Goal: Transaction & Acquisition: Book appointment/travel/reservation

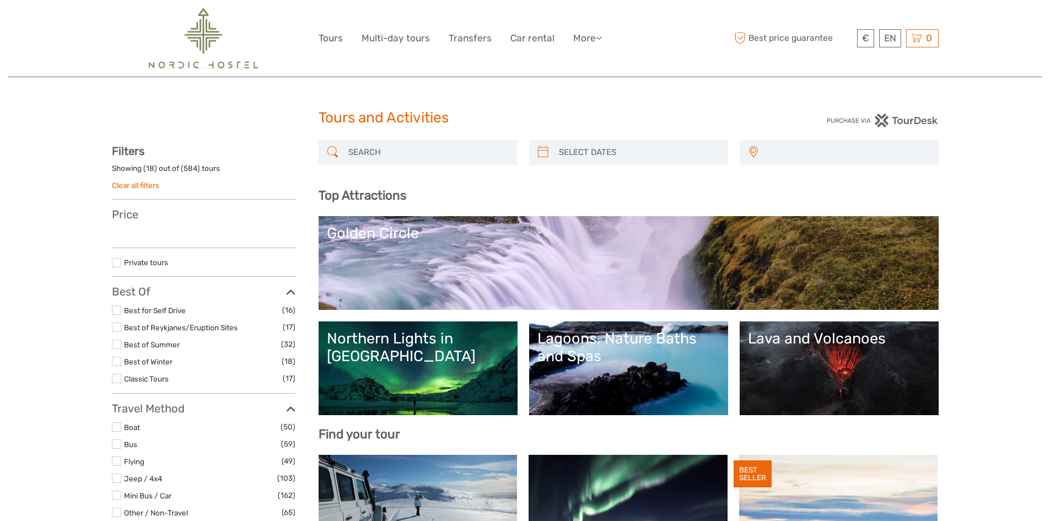
select select
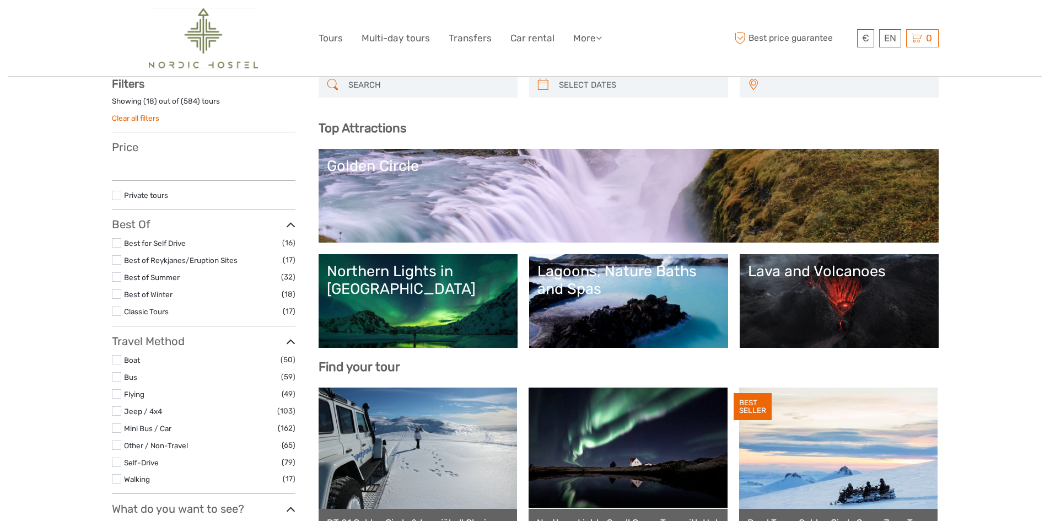
scroll to position [55, 0]
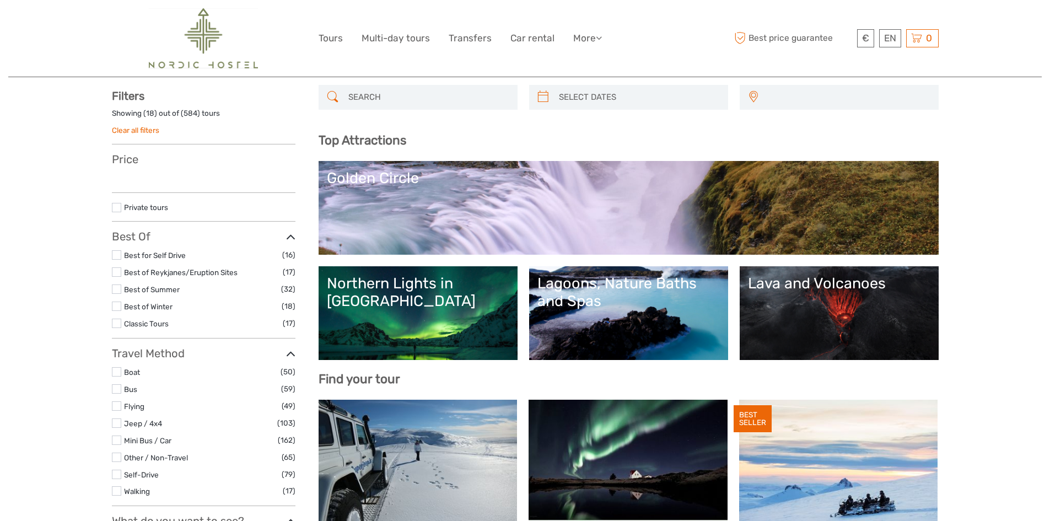
select select
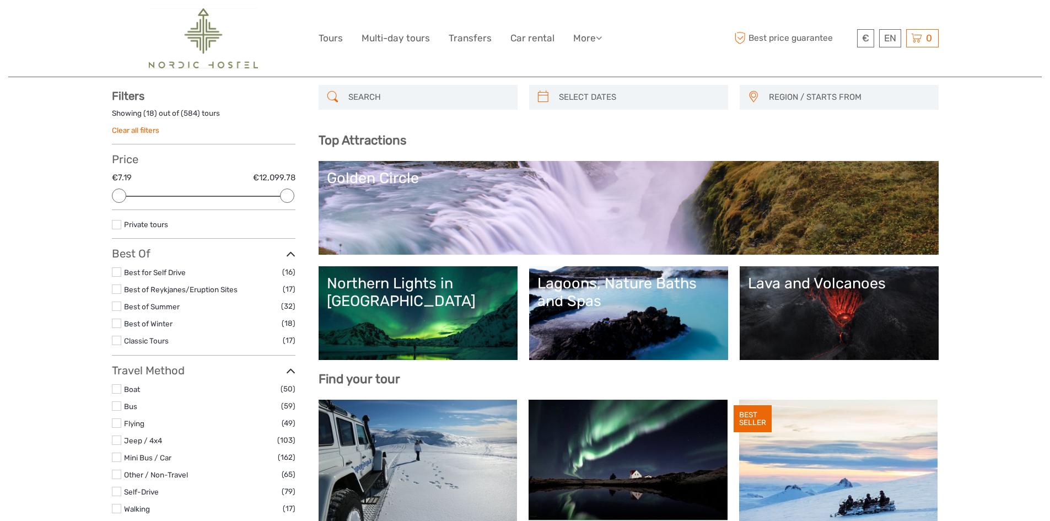
click at [354, 100] on input "search" at bounding box center [428, 97] width 168 height 19
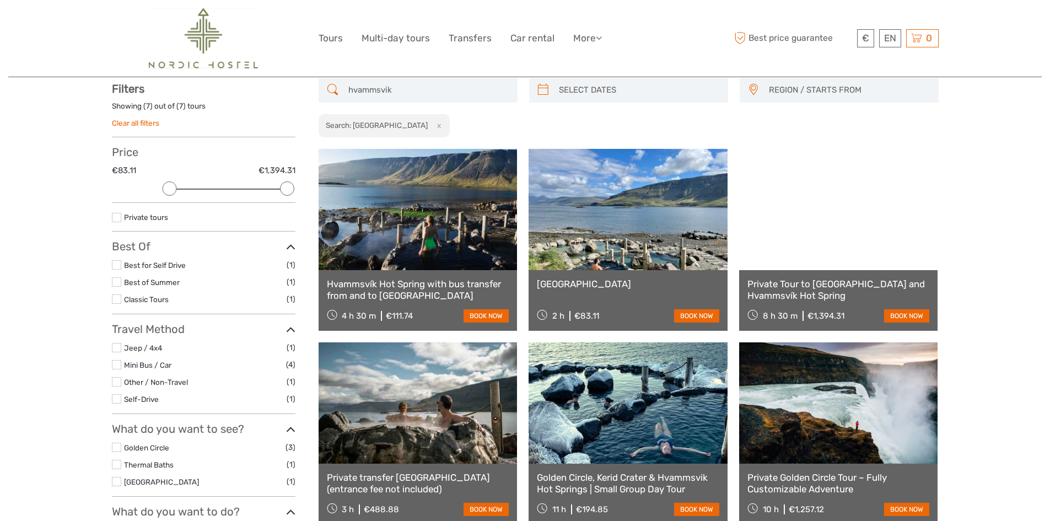
scroll to position [63, 0]
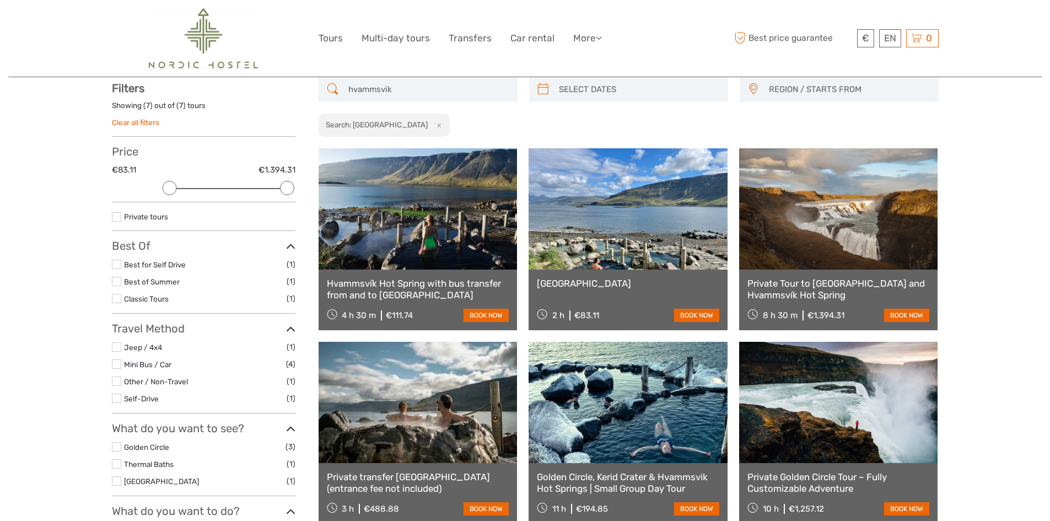
type input "hvammsvik"
click at [407, 183] on link at bounding box center [418, 208] width 199 height 121
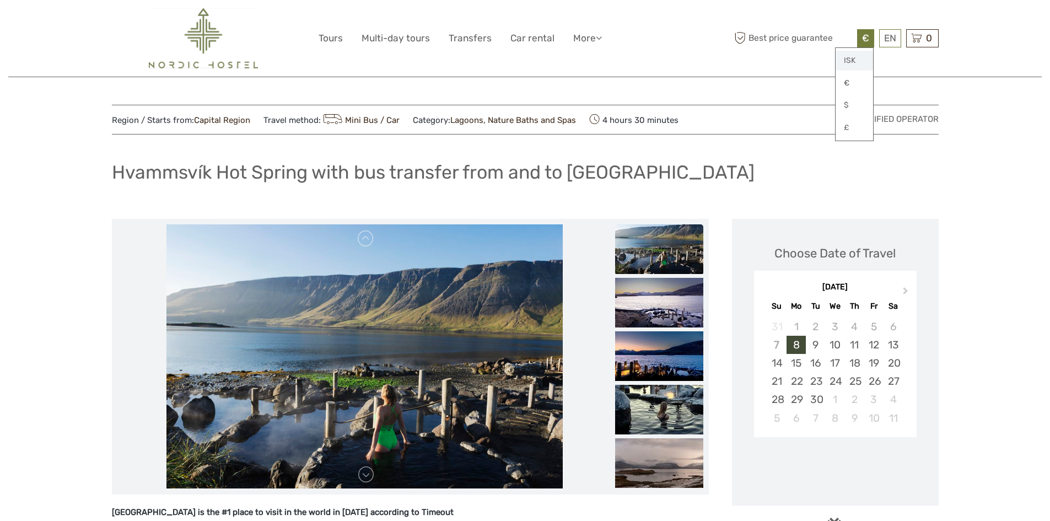
click at [854, 61] on link "ISK" at bounding box center [854, 61] width 37 height 20
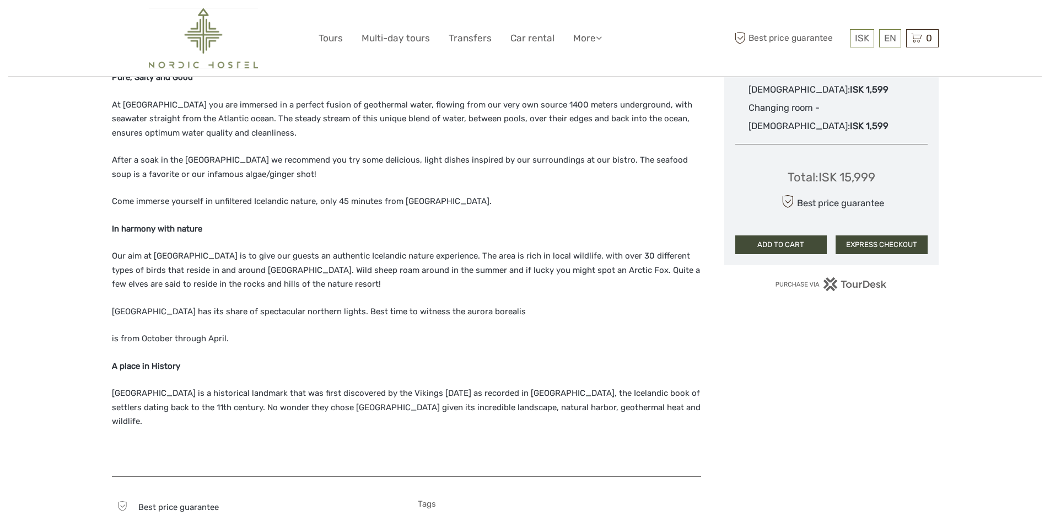
scroll to position [827, 0]
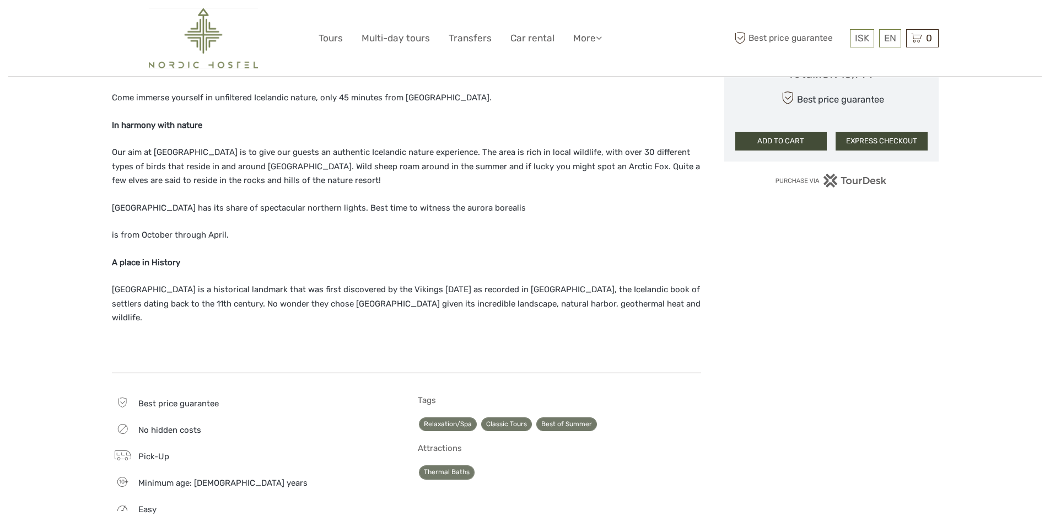
click at [294, 252] on div "Hvammsvík Hot Springs is the #1 place to visit in the world in 2023 according t…" at bounding box center [406, 21] width 589 height 684
click at [272, 298] on p "Hvammsvík is a historical landmark that was first discovered by the Vikings 100…" at bounding box center [406, 304] width 589 height 42
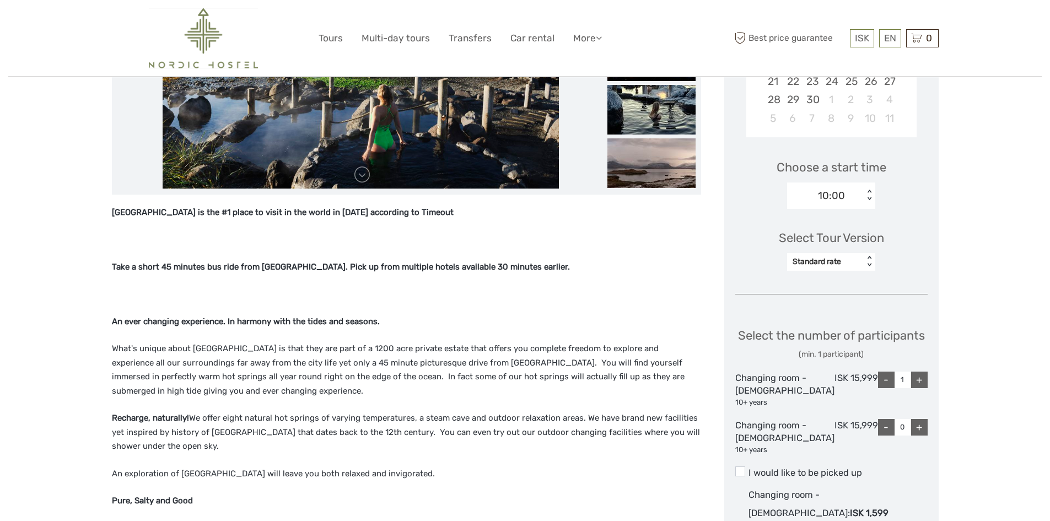
scroll to position [276, 0]
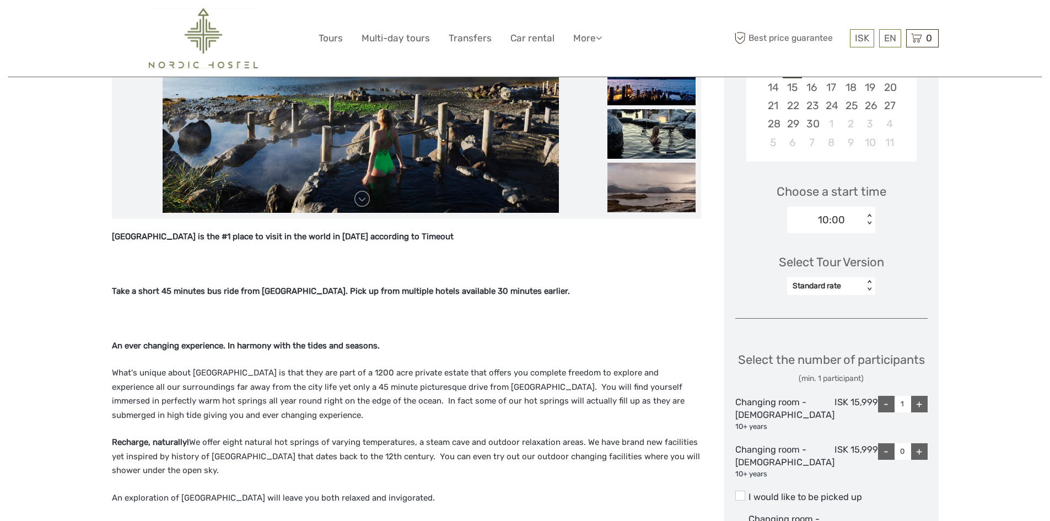
click at [841, 222] on div "10:00" at bounding box center [831, 220] width 27 height 14
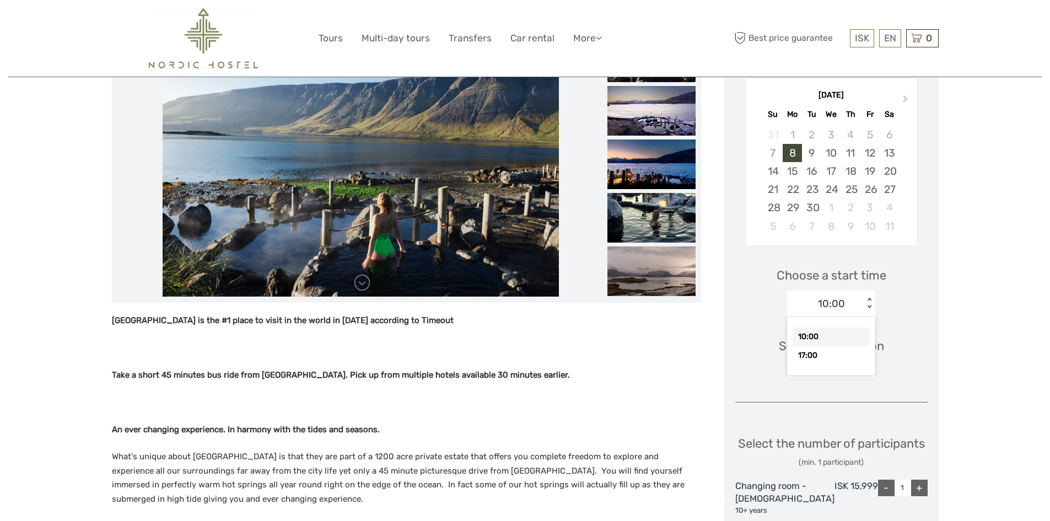
scroll to position [55, 0]
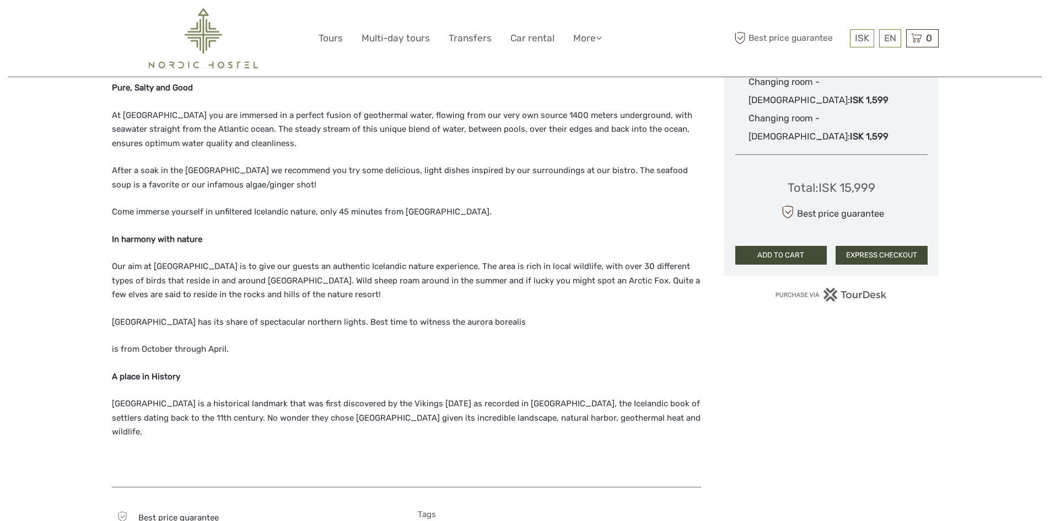
scroll to position [717, 0]
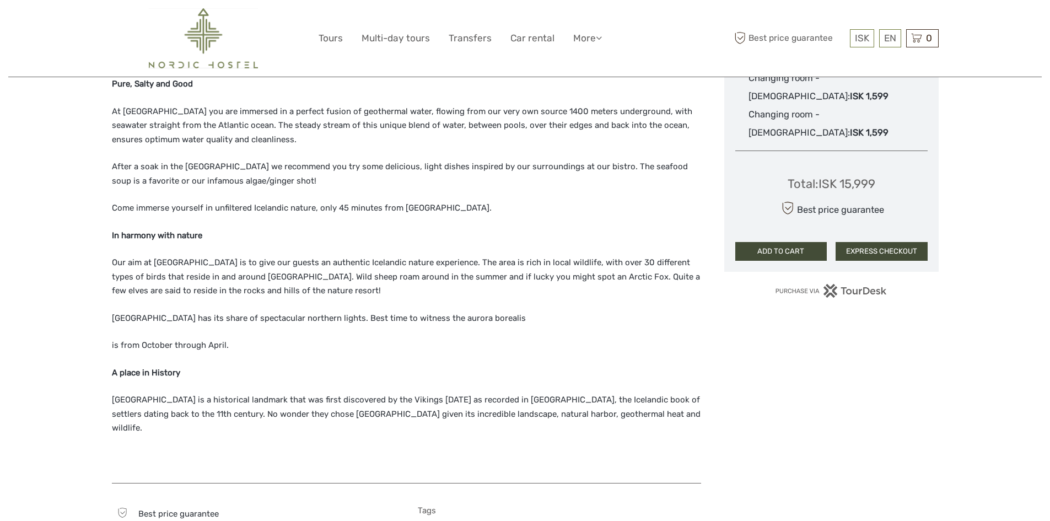
click at [193, 325] on div "Hvammsvík Hot Springs is the #1 place to visit in the world in 2023 according t…" at bounding box center [406, 131] width 589 height 684
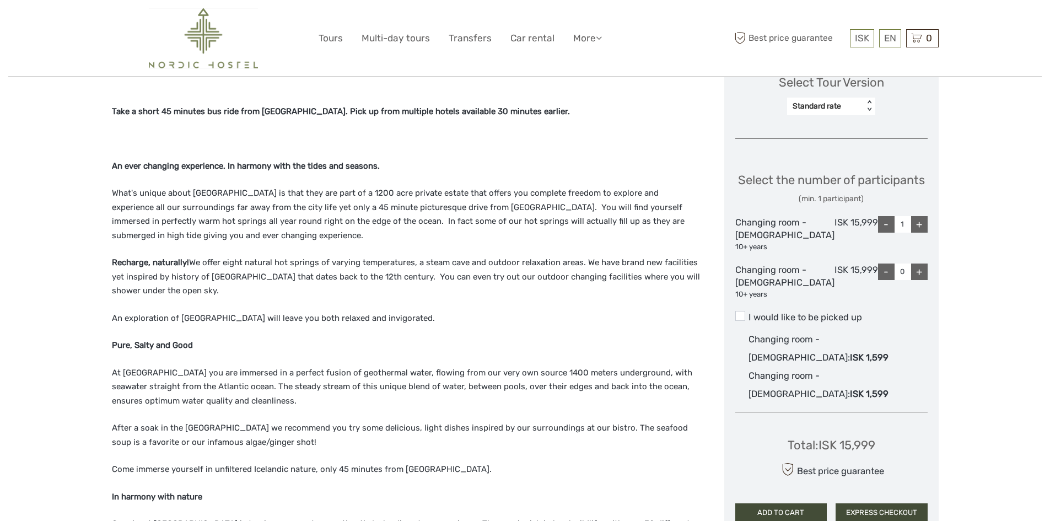
scroll to position [551, 0]
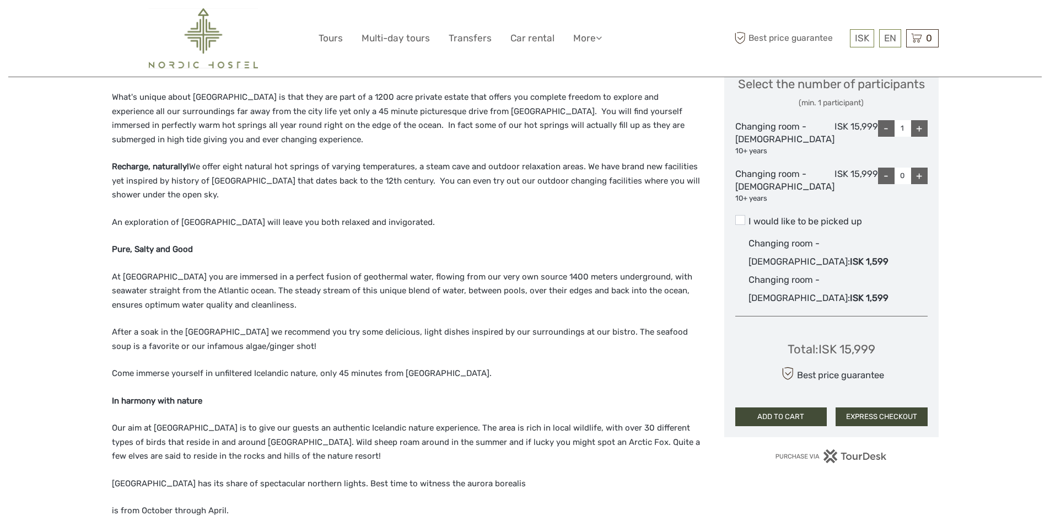
click at [242, 151] on div "Hvammsvík Hot Springs is the #1 place to visit in the world in 2023 according t…" at bounding box center [406, 296] width 589 height 684
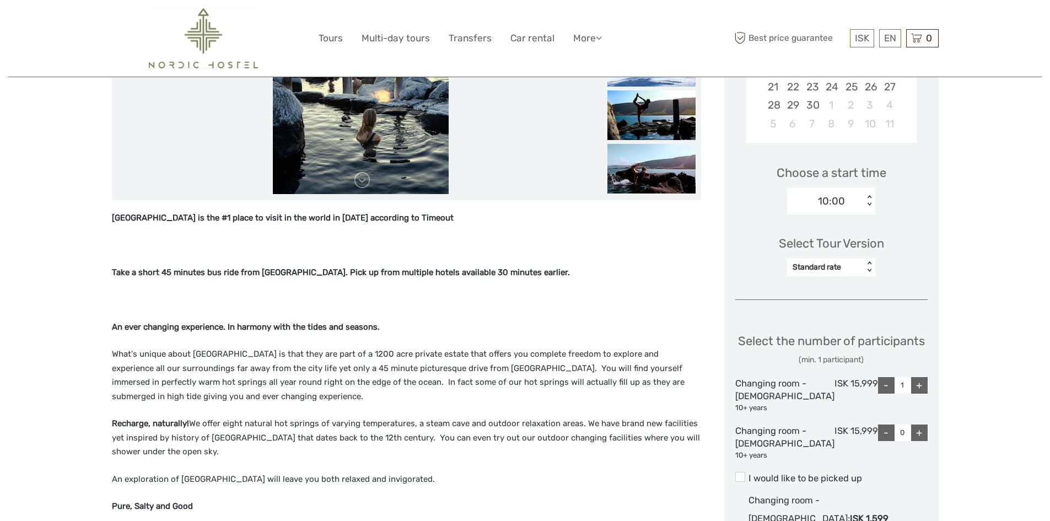
scroll to position [276, 0]
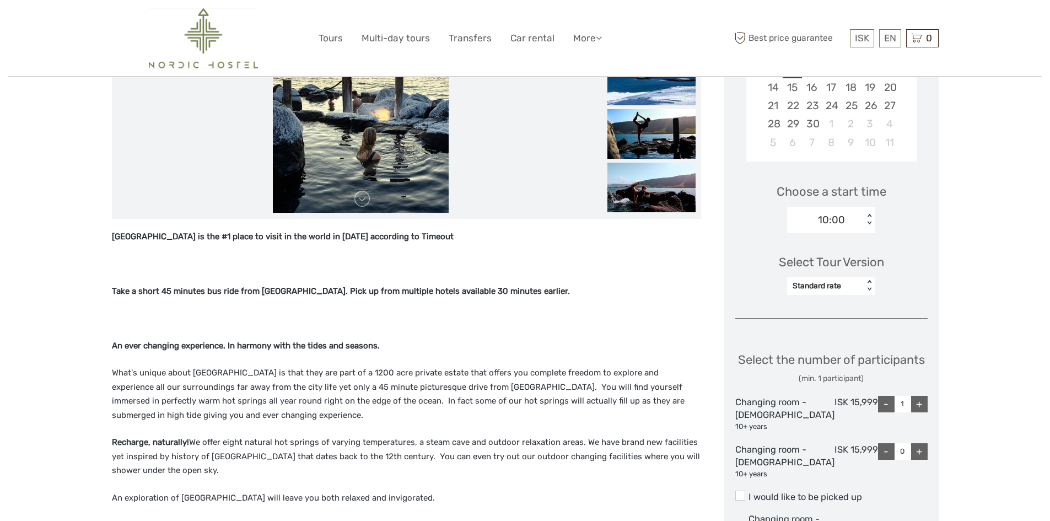
click at [845, 217] on div "10:00" at bounding box center [831, 220] width 27 height 14
drag, startPoint x: 557, startPoint y: 379, endPoint x: 596, endPoint y: 357, distance: 44.7
click at [558, 379] on p "What's unique about Hvammsvik Hot Springs is that they are part of a 1200 acre …" at bounding box center [406, 394] width 589 height 56
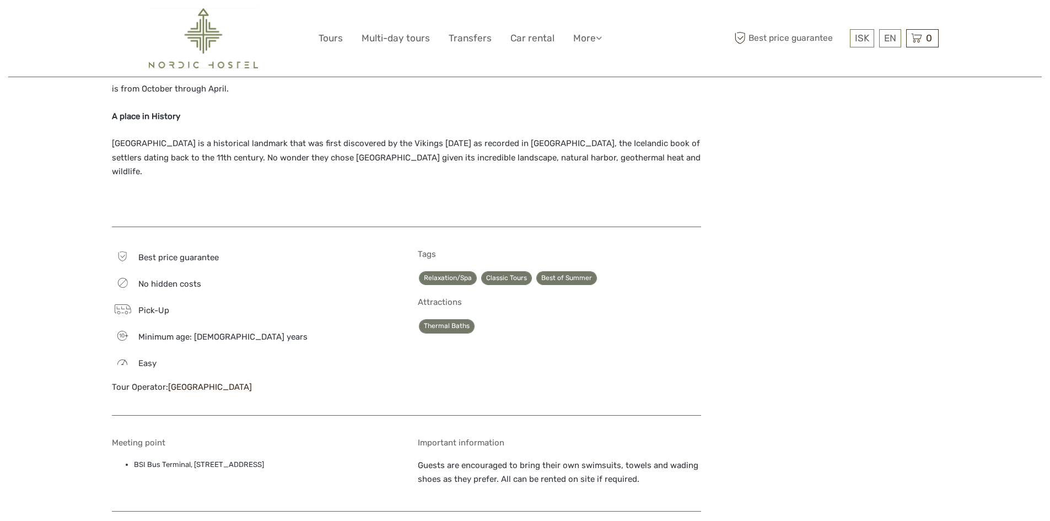
scroll to position [827, 0]
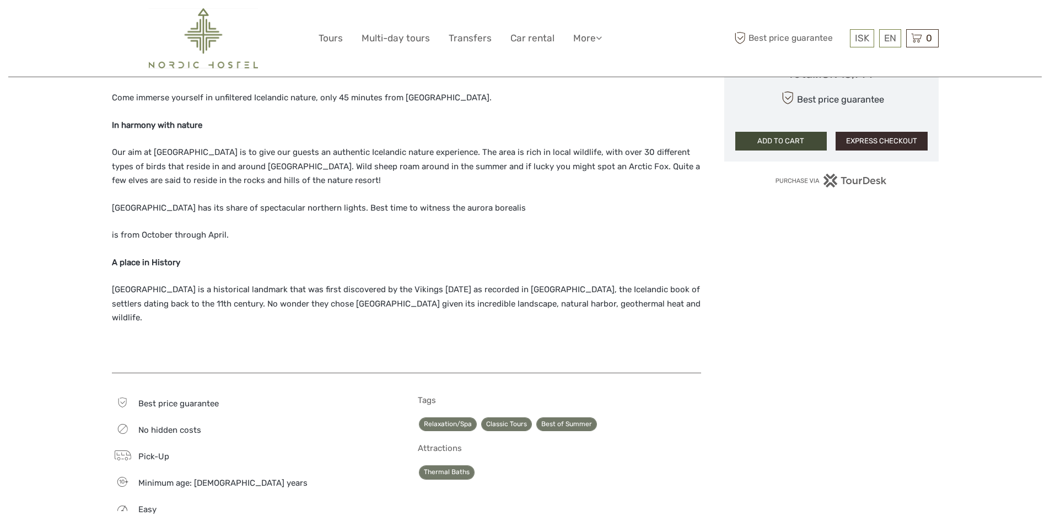
click at [858, 132] on button "EXPRESS CHECKOUT" at bounding box center [882, 141] width 92 height 19
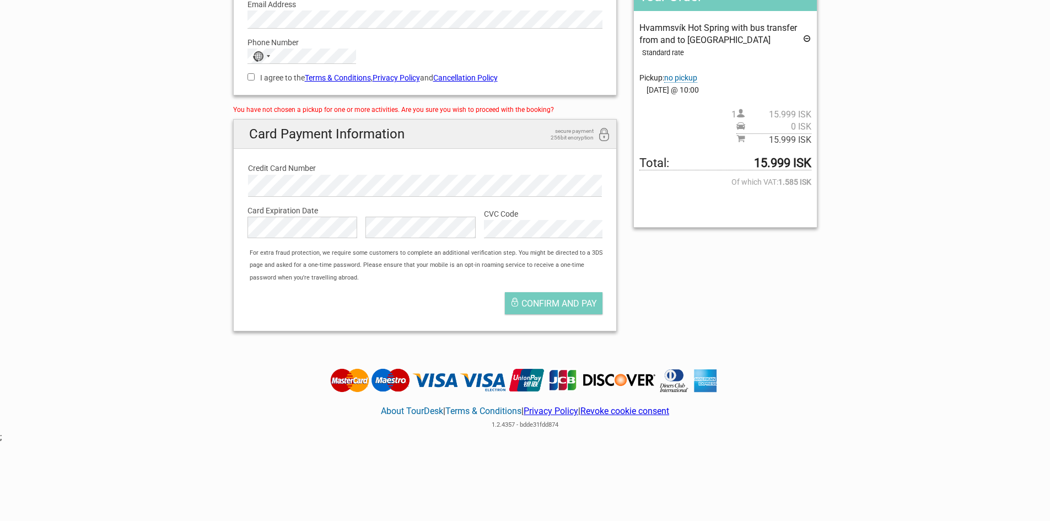
scroll to position [213, 0]
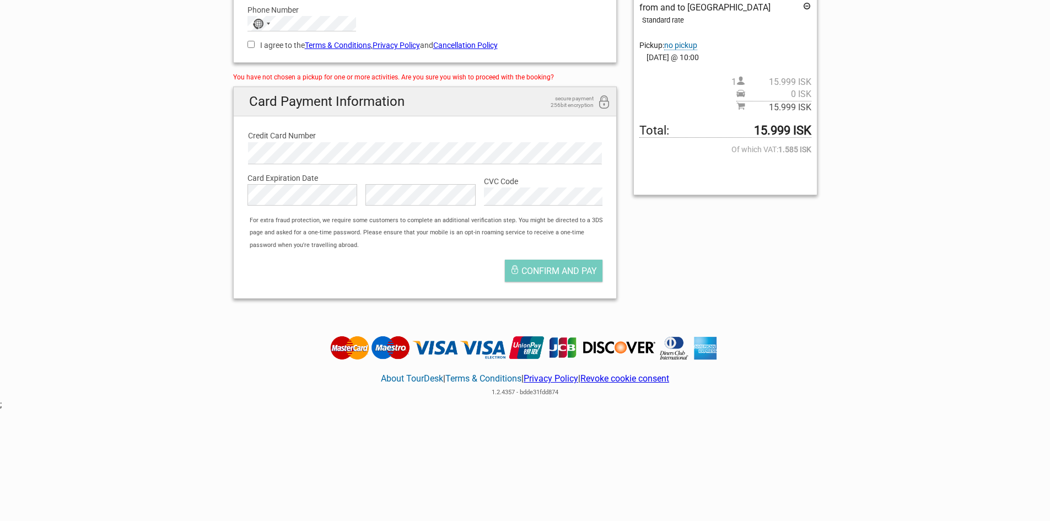
click at [696, 45] on span "no pickup" at bounding box center [680, 45] width 33 height 9
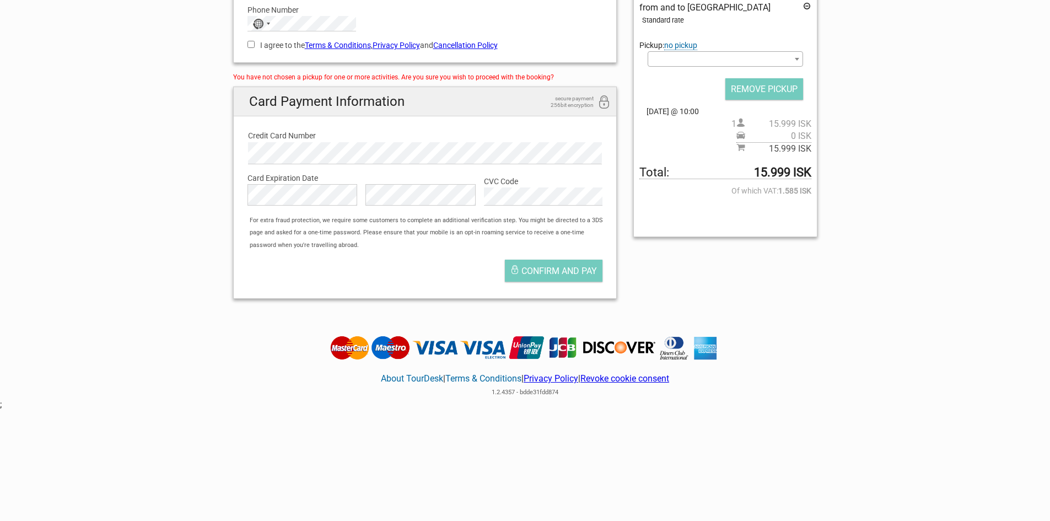
click at [721, 61] on span at bounding box center [725, 58] width 155 height 15
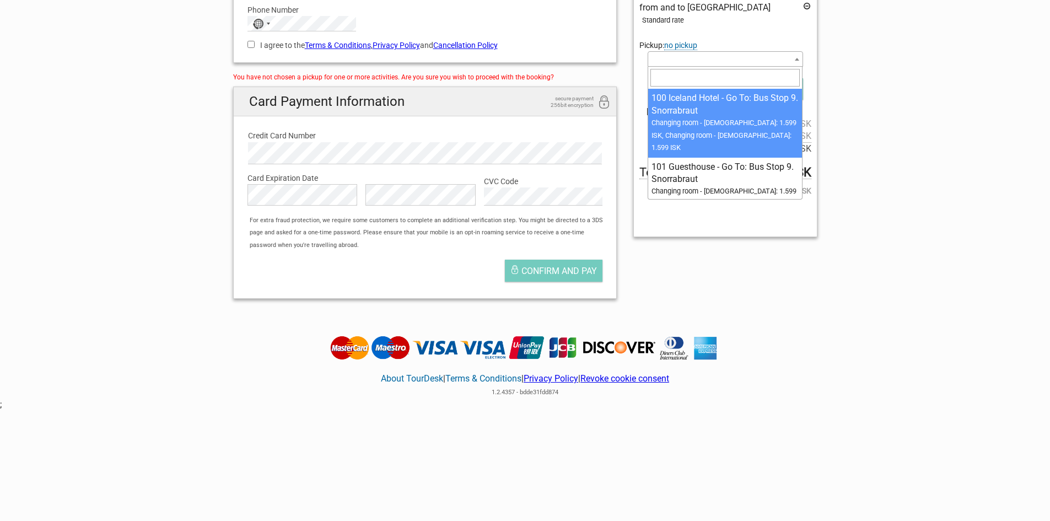
select select "168850"
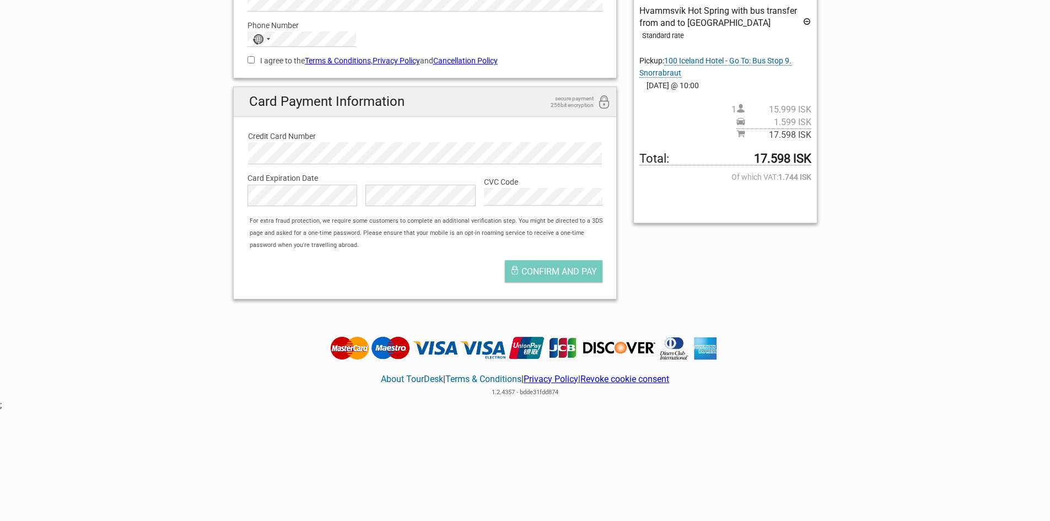
click at [692, 261] on div "English Español Deutsch Reserved for 9:42 Your Order Hvammsvík Hot Spring with …" at bounding box center [525, 104] width 601 height 408
